Goal: Task Accomplishment & Management: Manage account settings

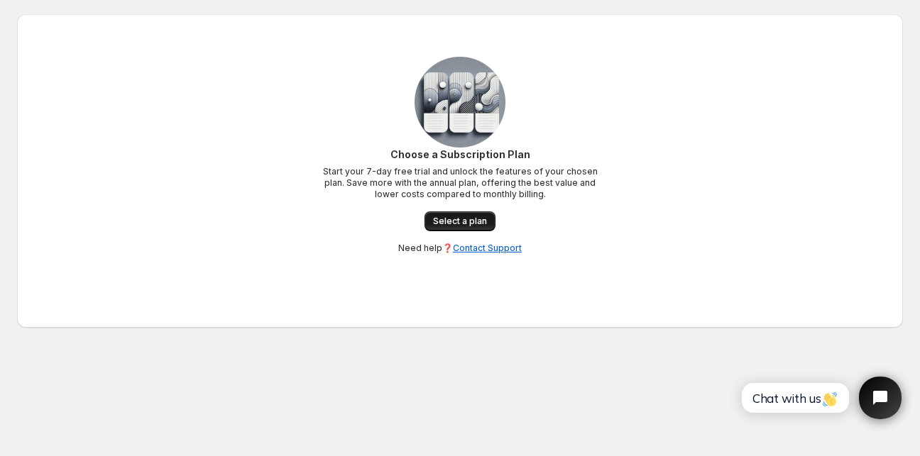
click at [466, 225] on span "Select a plan" at bounding box center [460, 221] width 54 height 11
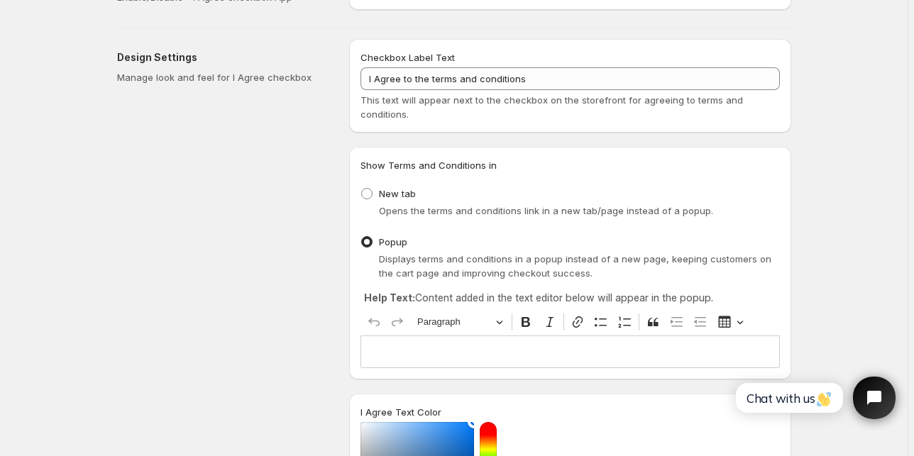
scroll to position [57, 0]
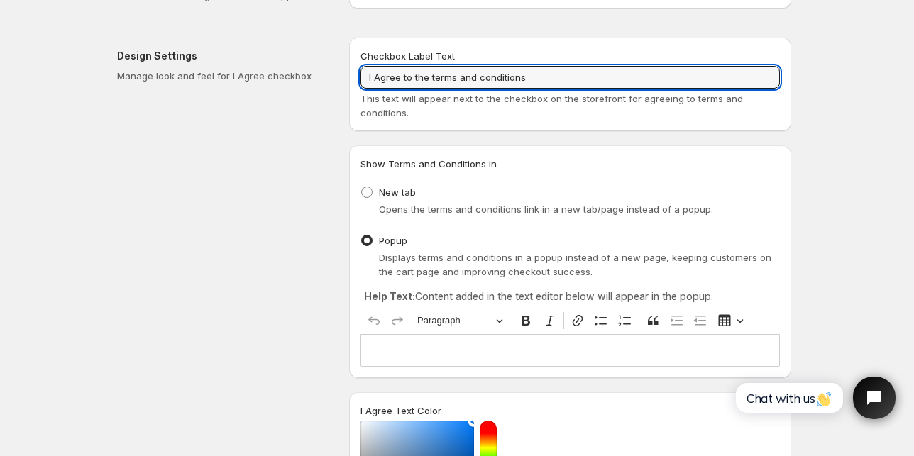
drag, startPoint x: 550, startPoint y: 80, endPoint x: 84, endPoint y: 213, distance: 484.8
click at [557, 70] on input "I Agree to the terms and conditions" at bounding box center [570, 77] width 419 height 23
paste input "Aš susipažinau ir sutinku su pirkimo taisyklėmi"
type input "Aš susipažinau ir sutinku su pirkimo taisyklėmis"
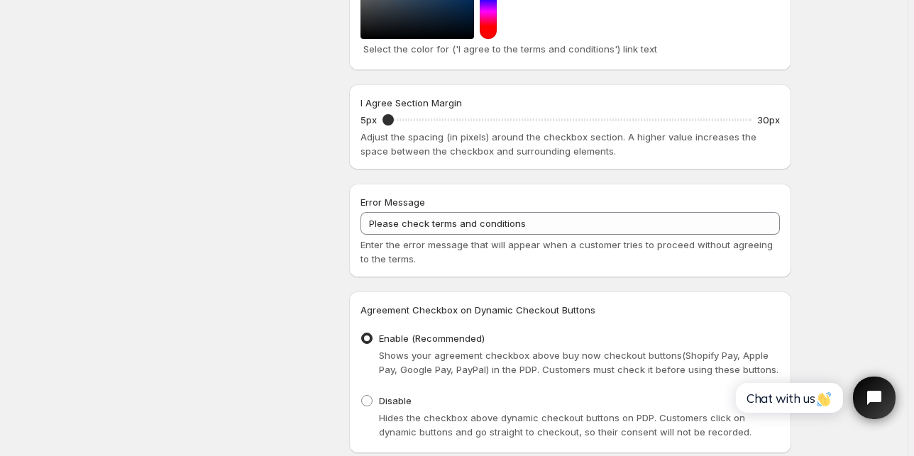
scroll to position [568, 0]
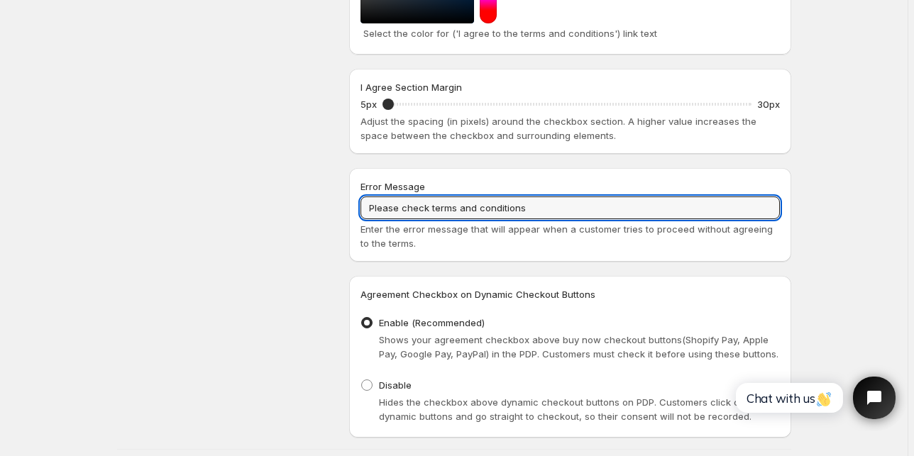
drag, startPoint x: 546, startPoint y: 204, endPoint x: 233, endPoint y: 243, distance: 315.3
paste input "Aš susipažinau ir sutinku su pirkimo taisyklėmi"
click at [473, 205] on input "Please check terms and conditions" at bounding box center [570, 208] width 419 height 23
paste input "Jūs nedavėte sutikimo su pirkimo taisyklėmis."
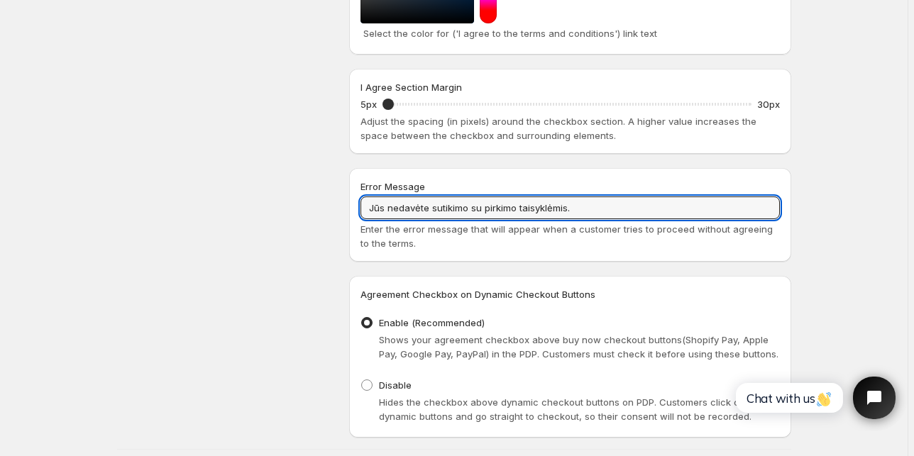
type input "Jūs nedavėte sutikimo su pirkimo taisyklėmis."
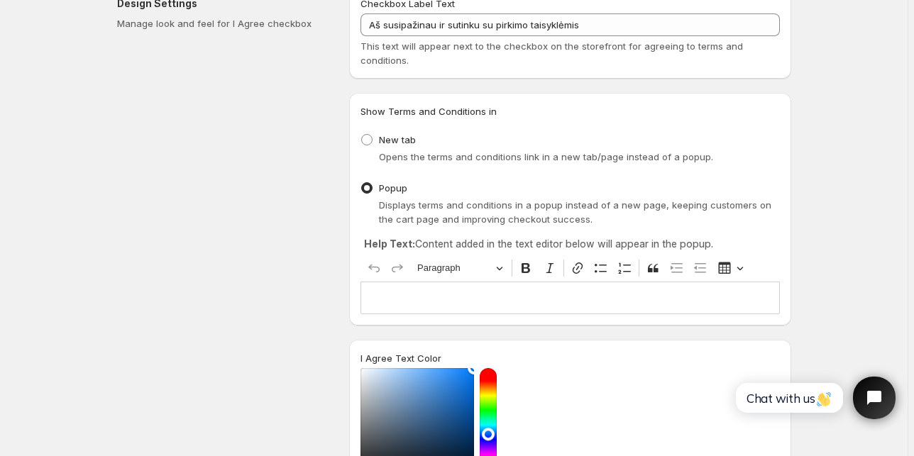
scroll to position [170, 0]
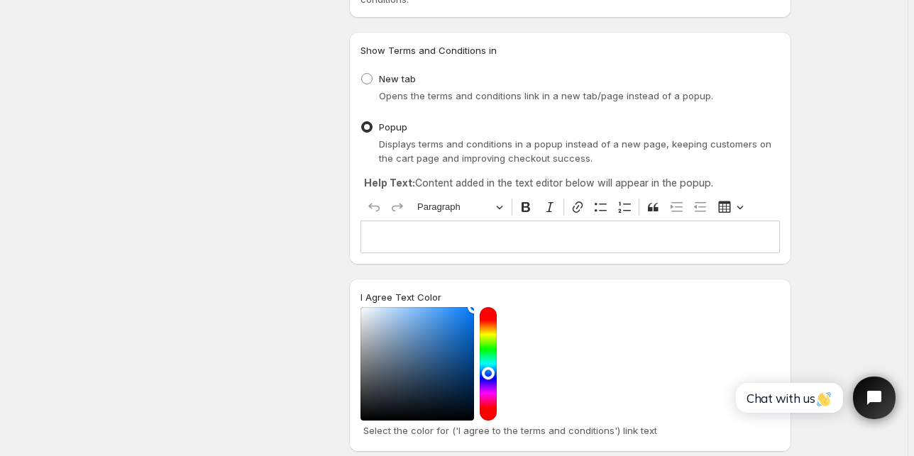
click at [444, 243] on p "Editor editing area: main. Press Alt+0 for help." at bounding box center [570, 237] width 407 height 14
click at [307, 225] on div "Design Settings Manage look and feel for I Agree checkbox" at bounding box center [227, 379] width 221 height 911
click at [480, 243] on p "Jūs nedavėte sutikimo su pirkimo taisyklėmis." at bounding box center [570, 237] width 407 height 14
click at [321, 222] on div "Design Settings Manage look and feel for I Agree checkbox" at bounding box center [227, 379] width 221 height 911
click at [423, 231] on p "Editor editing area: main. Press Alt+0 for help." at bounding box center [570, 237] width 407 height 14
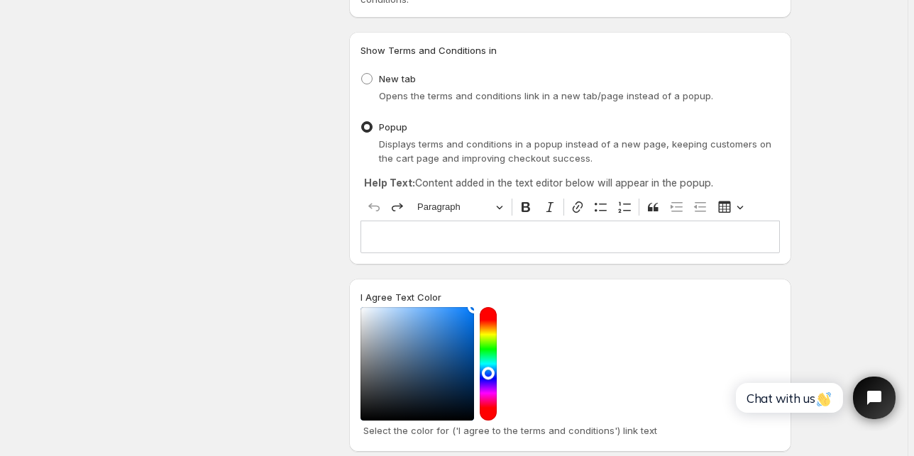
click at [502, 238] on p "Editor editing area: main. Press Alt+0 for help." at bounding box center [570, 237] width 407 height 14
click at [289, 173] on div "Design Settings Manage look and feel for I Agree checkbox" at bounding box center [227, 379] width 221 height 911
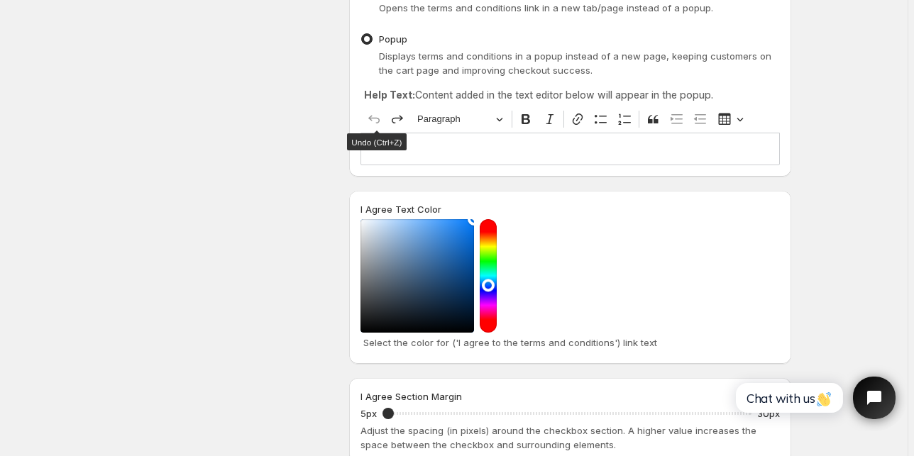
scroll to position [0, 0]
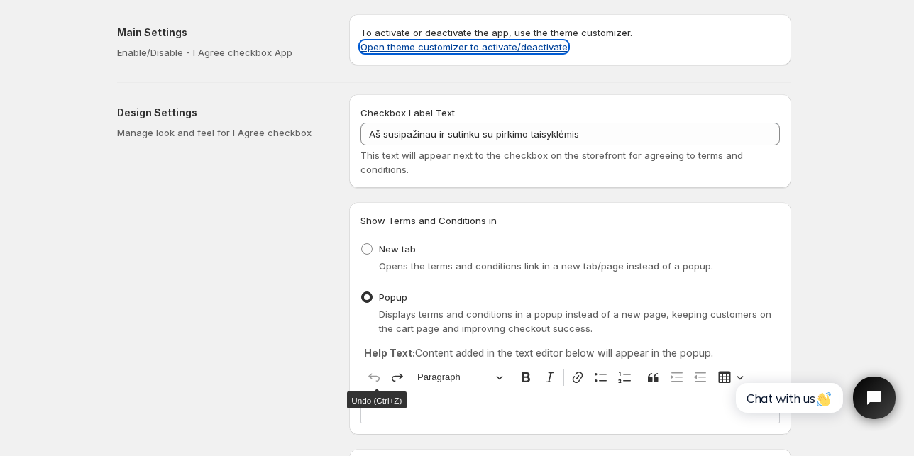
click at [423, 41] on link "Open theme customizer to activate/deactivate" at bounding box center [464, 46] width 207 height 11
